Goal: Check status: Check status

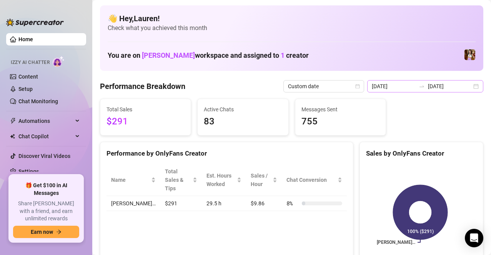
click at [470, 83] on div "[DATE] [DATE]" at bounding box center [425, 86] width 116 height 12
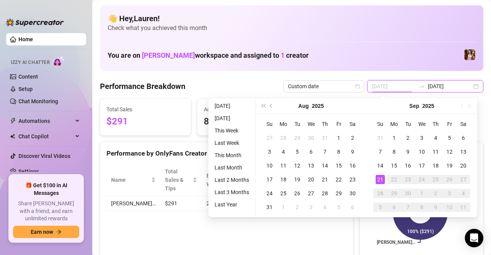
type input "[DATE]"
click at [383, 176] on div "21" at bounding box center [380, 179] width 9 height 9
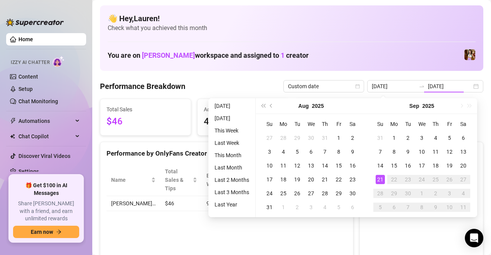
type input "[DATE]"
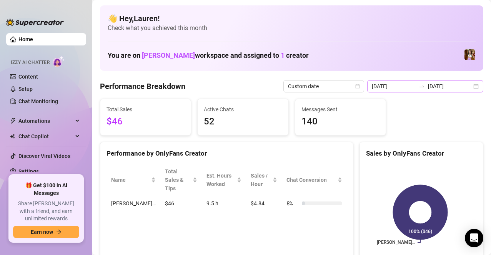
click at [470, 92] on div "[DATE] [DATE]" at bounding box center [425, 86] width 116 height 12
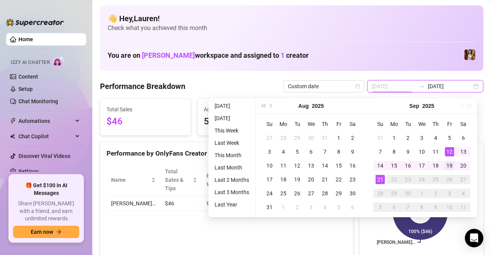
type input "[DATE]"
click at [451, 166] on div "19" at bounding box center [449, 165] width 9 height 9
type input "[DATE]"
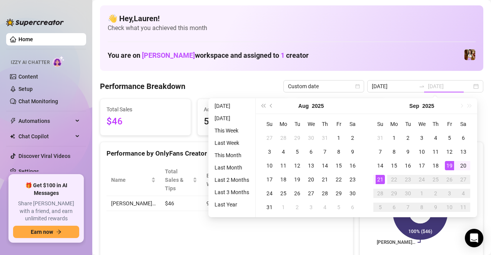
click at [381, 181] on div "21" at bounding box center [380, 179] width 9 height 9
type input "[DATE]"
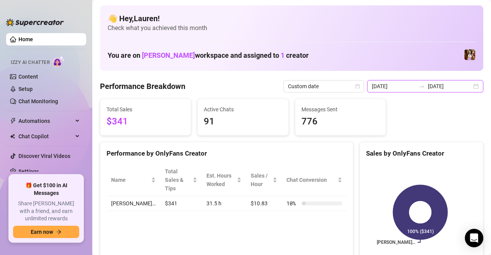
click at [463, 89] on input "[DATE]" at bounding box center [450, 86] width 44 height 8
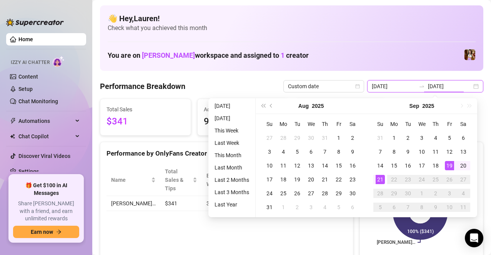
type input "[DATE]"
click at [381, 181] on div "21" at bounding box center [380, 179] width 9 height 9
type input "[DATE]"
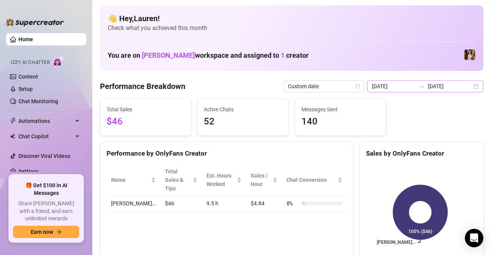
click at [473, 86] on div "[DATE] [DATE]" at bounding box center [425, 86] width 116 height 12
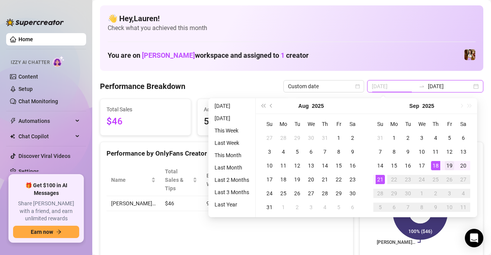
type input "[DATE]"
click at [444, 166] on td "19" at bounding box center [449, 165] width 14 height 14
type input "[DATE]"
click at [381, 180] on div "21" at bounding box center [380, 179] width 9 height 9
type input "[DATE]"
